Goal: Task Accomplishment & Management: Complete application form

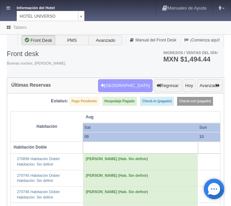
click at [125, 82] on form "Nueva Reserva Regresar Hoy Avanzar" at bounding box center [160, 85] width 124 height 13
click at [126, 82] on button "Nueva Reserva" at bounding box center [125, 85] width 55 height 13
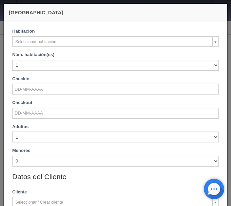
checkbox input "false"
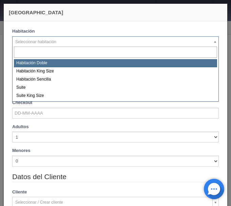
select select "583"
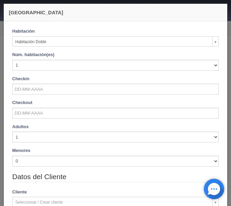
checkbox input "false"
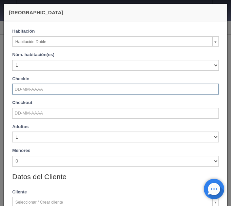
click at [28, 89] on input "text" at bounding box center [115, 88] width 207 height 11
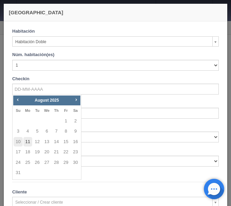
click at [25, 142] on link "11" at bounding box center [27, 142] width 9 height 10
type input "11-08-2025"
checkbox input "false"
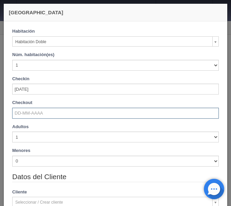
click at [22, 108] on input "text" at bounding box center [115, 113] width 207 height 11
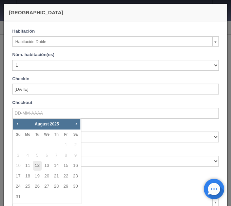
click at [37, 163] on link "12" at bounding box center [37, 165] width 9 height 10
type input "12-08-2025"
checkbox input "false"
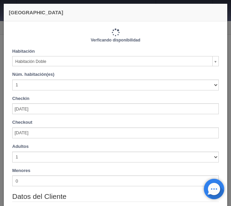
type input "1030.00"
checkbox input "false"
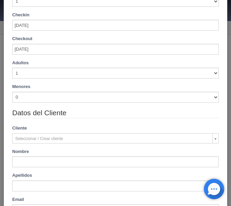
scroll to position [114, 0]
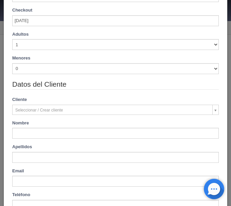
type input "Jose eduardo"
type input "Cantu ruiz"
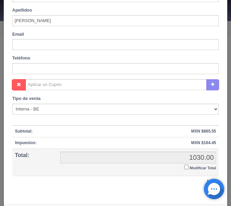
scroll to position [276, 0]
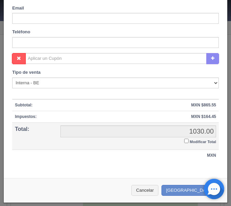
click at [187, 142] on input "Modificar Total" at bounding box center [186, 140] width 4 height 4
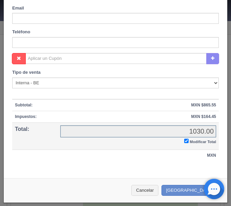
checkbox input "true"
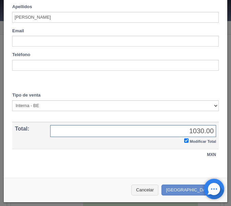
scroll to position [253, 0]
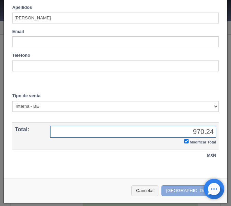
type input "970.24"
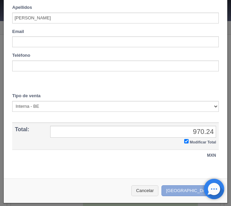
click at [193, 189] on button "[GEOGRAPHIC_DATA]" at bounding box center [190, 190] width 59 height 11
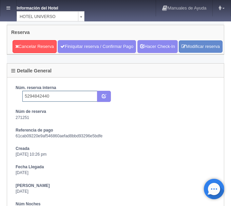
click at [54, 101] on input "5294842440" at bounding box center [59, 96] width 75 height 11
type input "5294842440 Booking"
click at [103, 98] on icon "submit" at bounding box center [104, 95] width 4 height 4
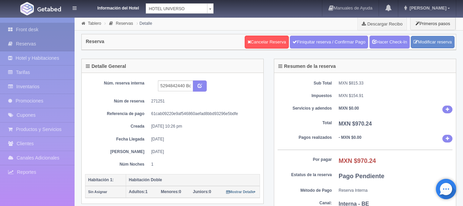
click at [36, 29] on link "Front desk" at bounding box center [37, 30] width 75 height 14
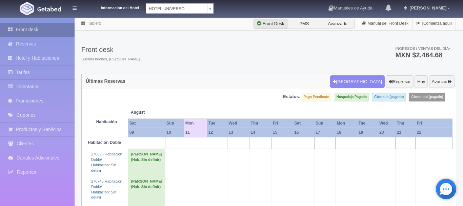
click at [46, 27] on link "Front desk" at bounding box center [37, 30] width 75 height 14
